Goal: Task Accomplishment & Management: Manage account settings

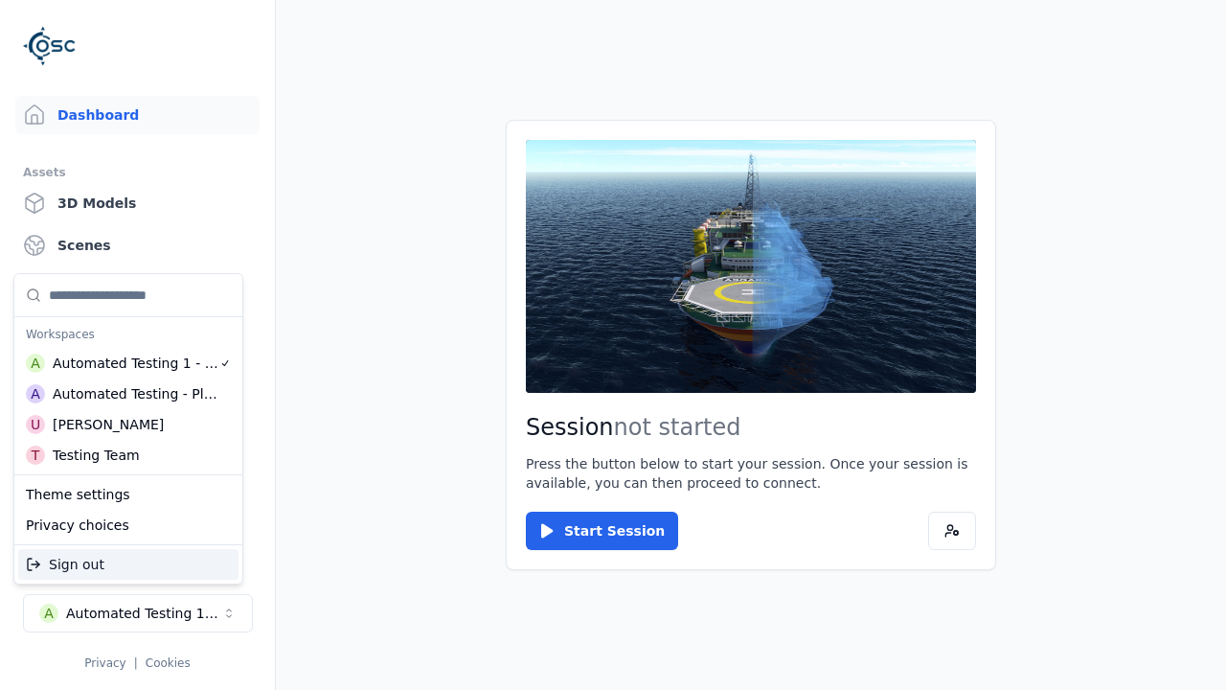
click at [128, 394] on div "Automated Testing - Playwright" at bounding box center [136, 393] width 166 height 19
click at [613, 345] on html "Support Dashboard Assets 3D Models Scenes Datasets Recordings Support Documenta…" at bounding box center [613, 345] width 1226 height 690
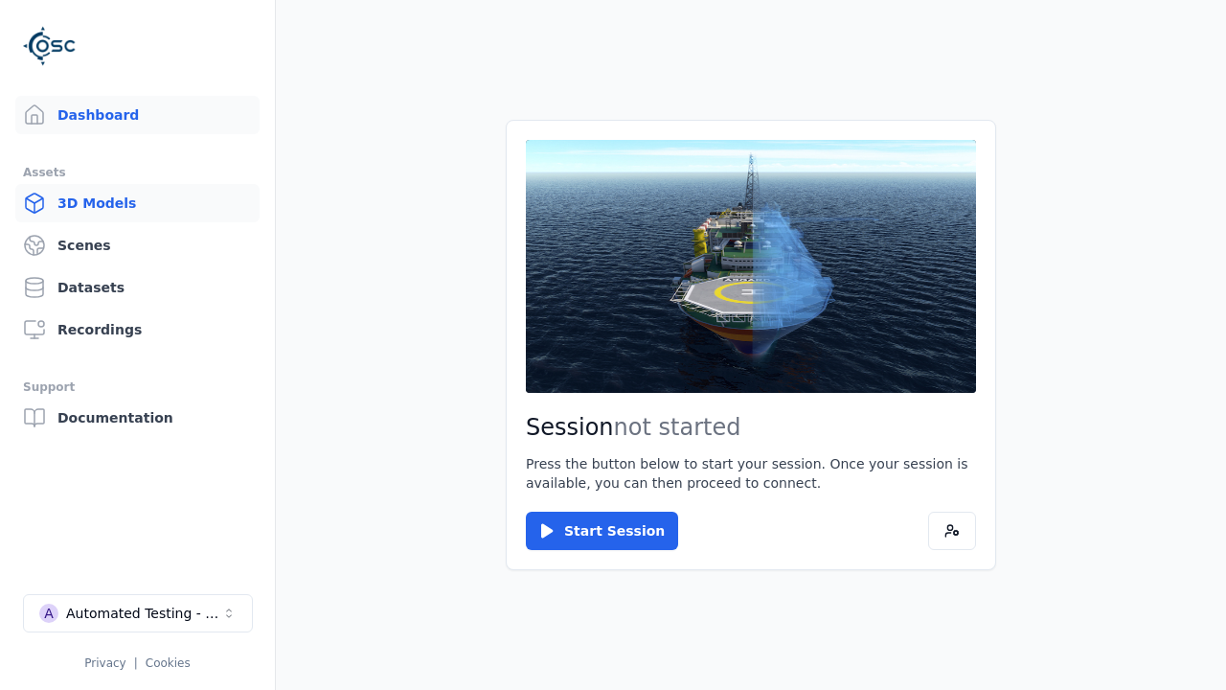
click at [137, 203] on link "3D Models" at bounding box center [137, 203] width 244 height 38
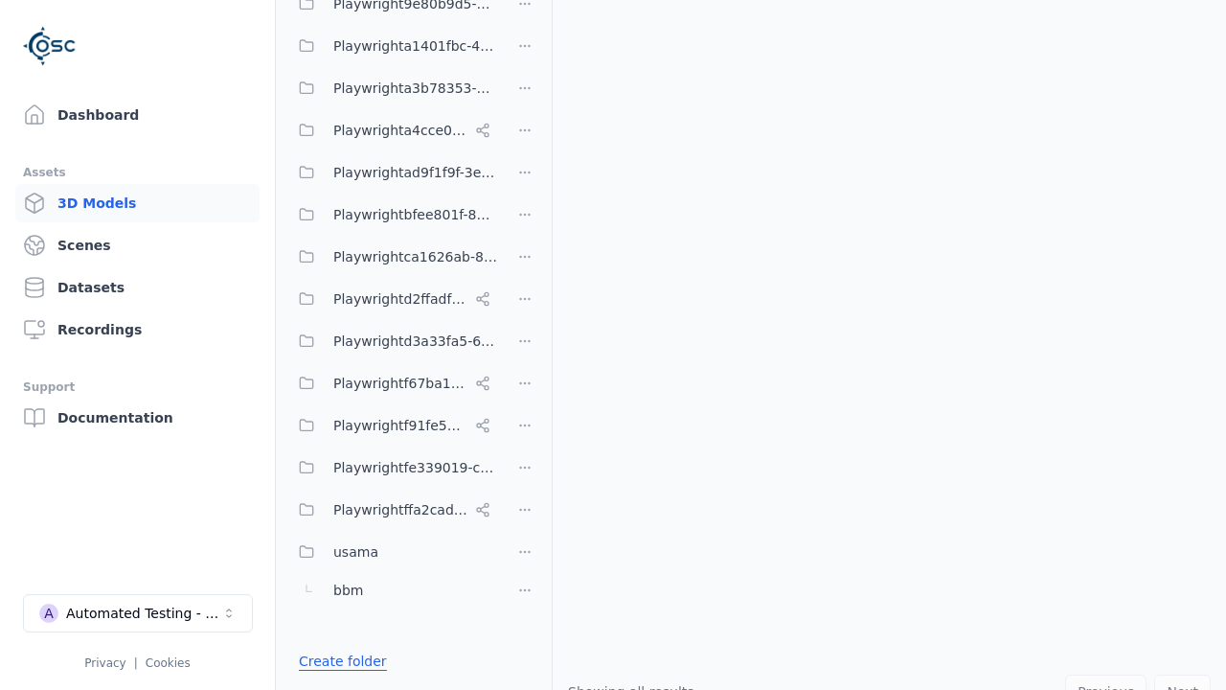
click at [337, 661] on link "Create folder" at bounding box center [343, 660] width 88 height 19
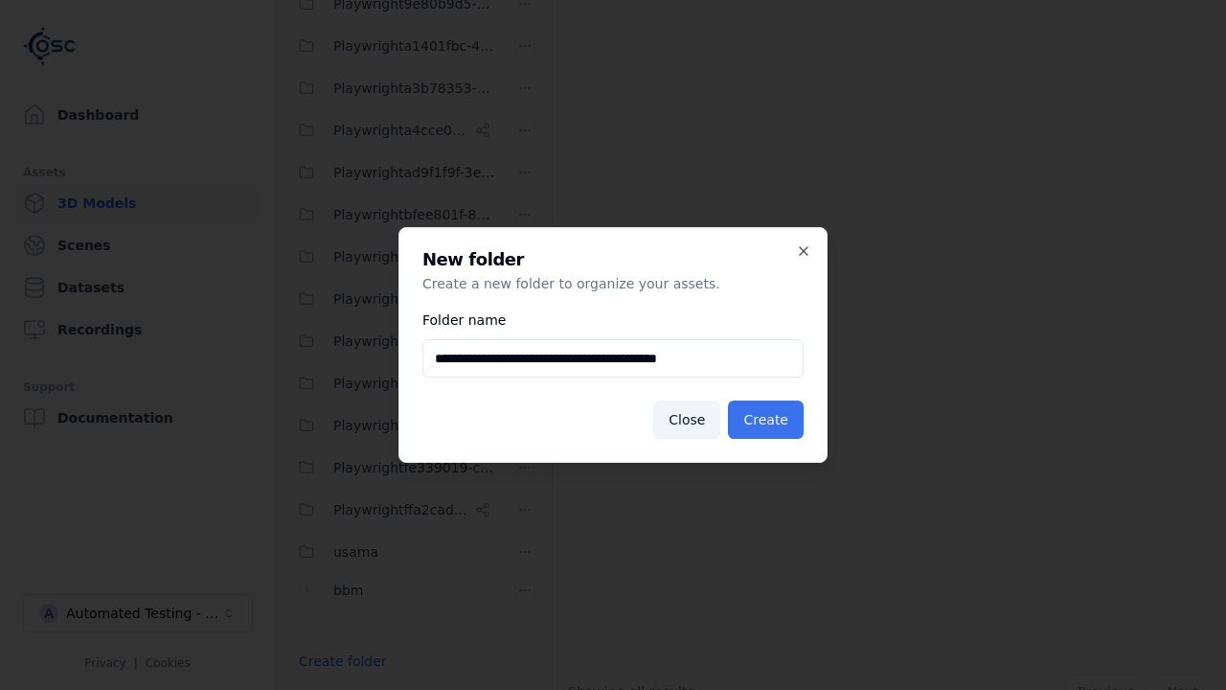
type input "**********"
click at [768, 419] on button "Create" at bounding box center [766, 419] width 76 height 38
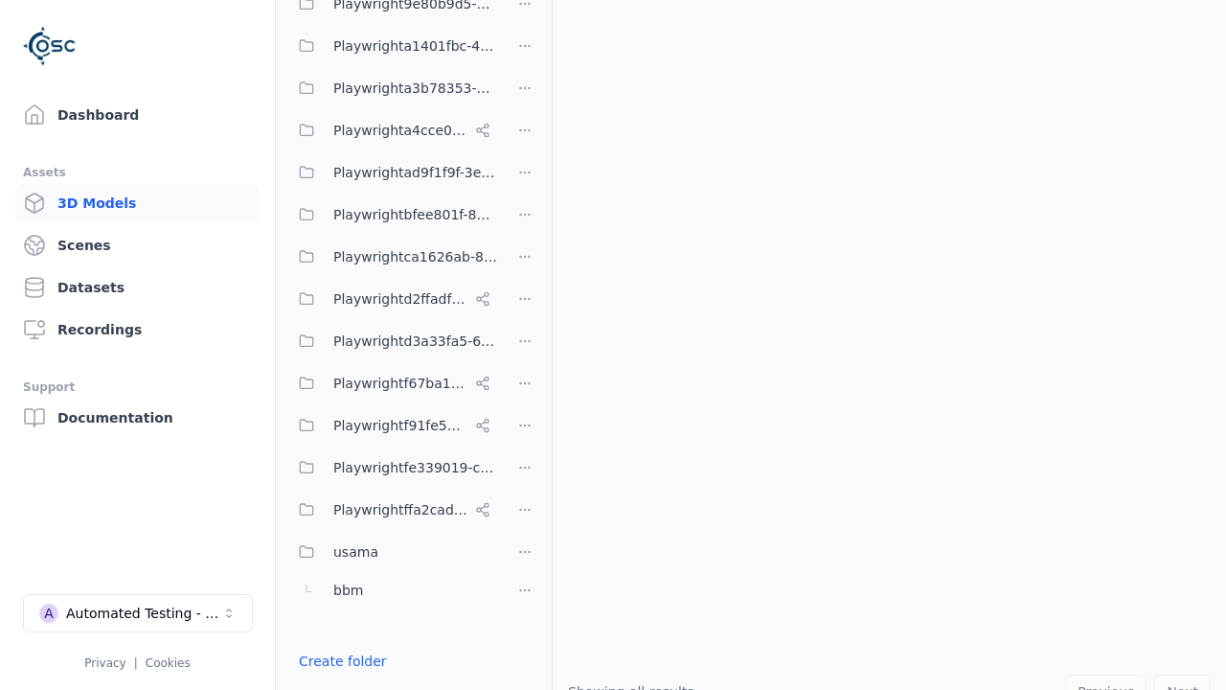
click at [336, 678] on button "Done editing" at bounding box center [341, 695] width 109 height 34
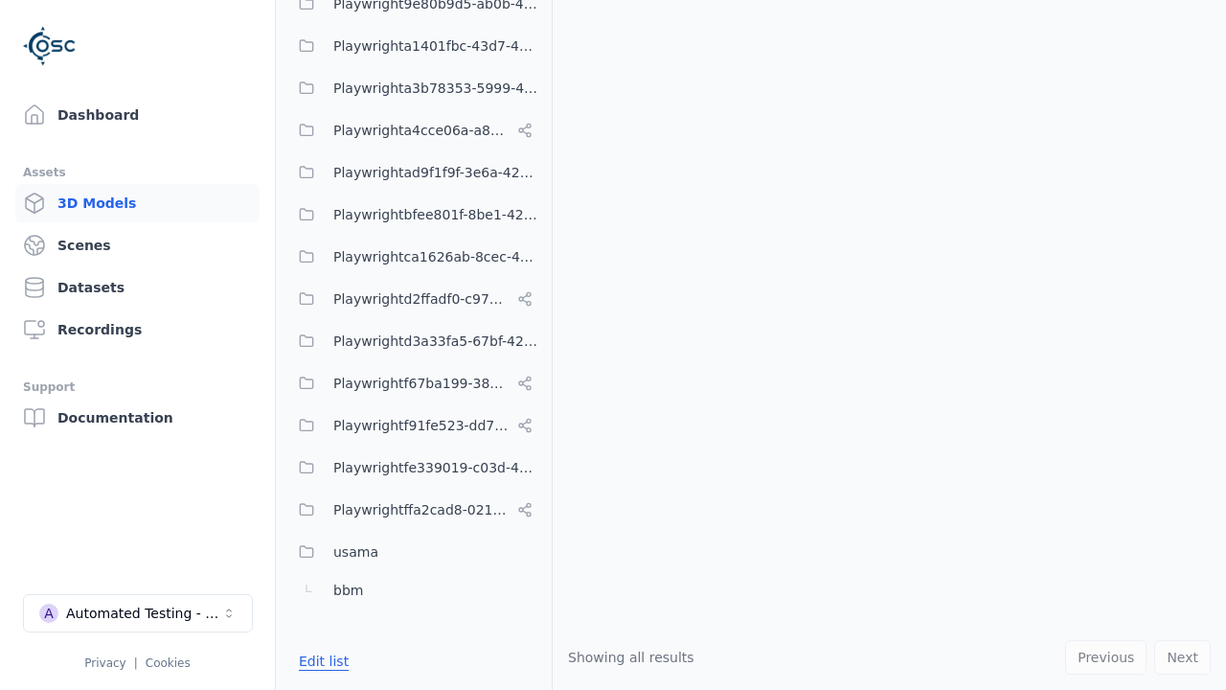
scroll to position [882, 0]
click at [320, 661] on button "Edit list" at bounding box center [323, 661] width 73 height 34
